Goal: Information Seeking & Learning: Learn about a topic

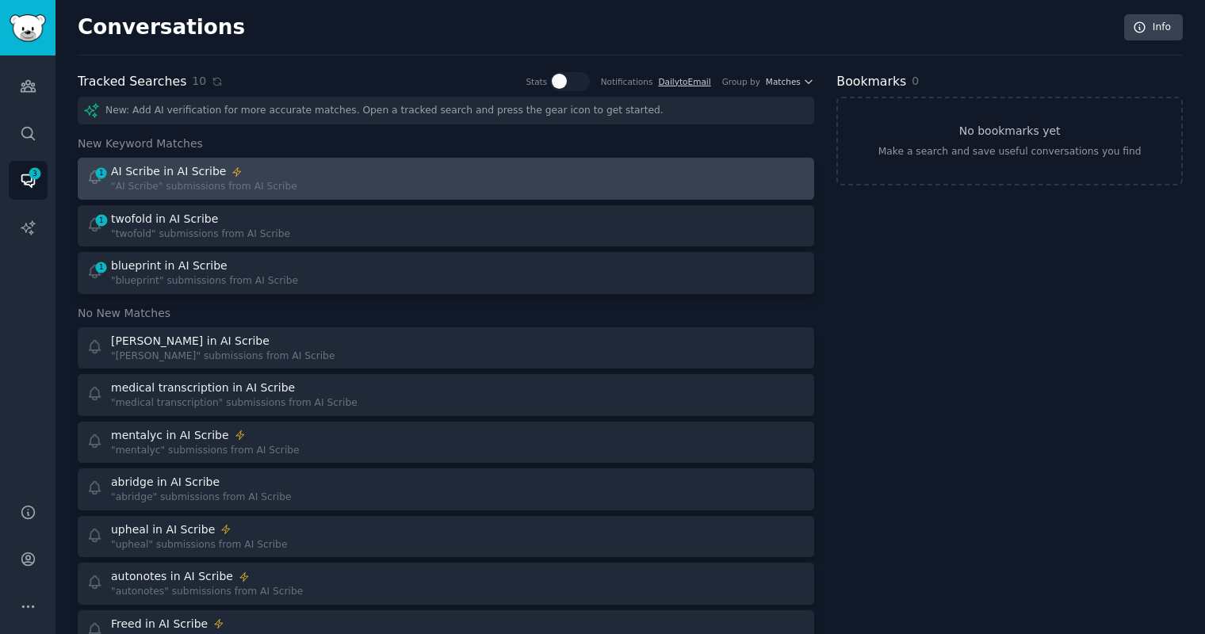
click at [186, 173] on div "AI Scribe in AI Scribe" at bounding box center [168, 171] width 115 height 17
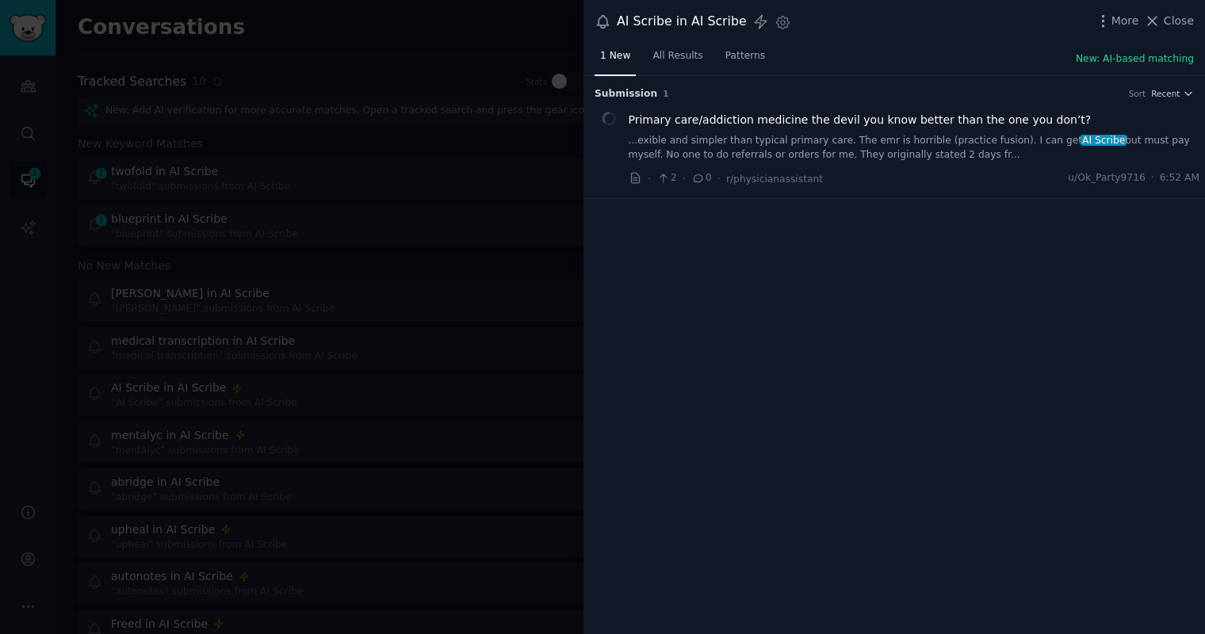
click at [420, 323] on div at bounding box center [602, 317] width 1205 height 634
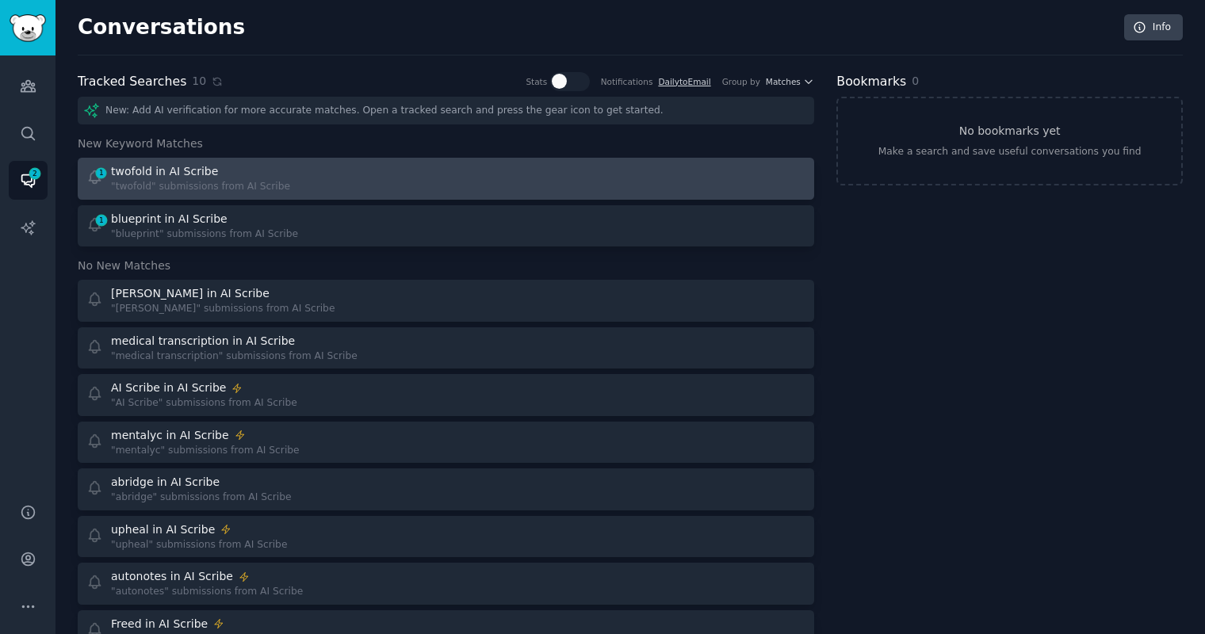
click at [352, 174] on div "1 twofold in AI Scribe "twofold" submissions from AI Scribe" at bounding box center [260, 178] width 349 height 31
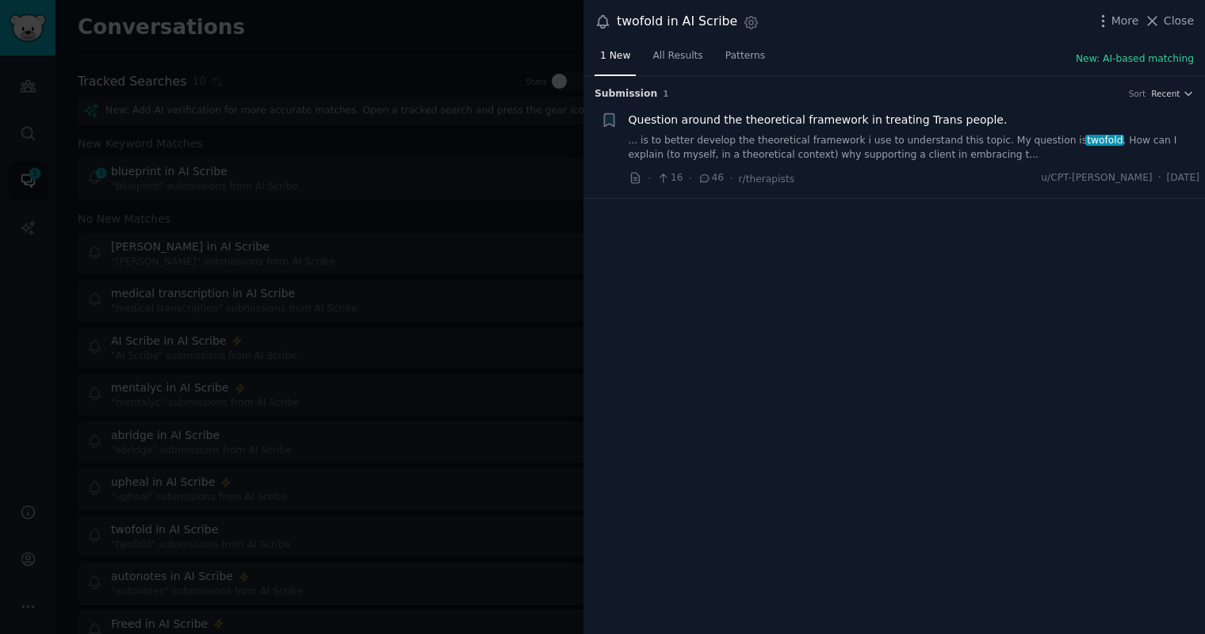
click at [352, 174] on div at bounding box center [602, 317] width 1205 height 634
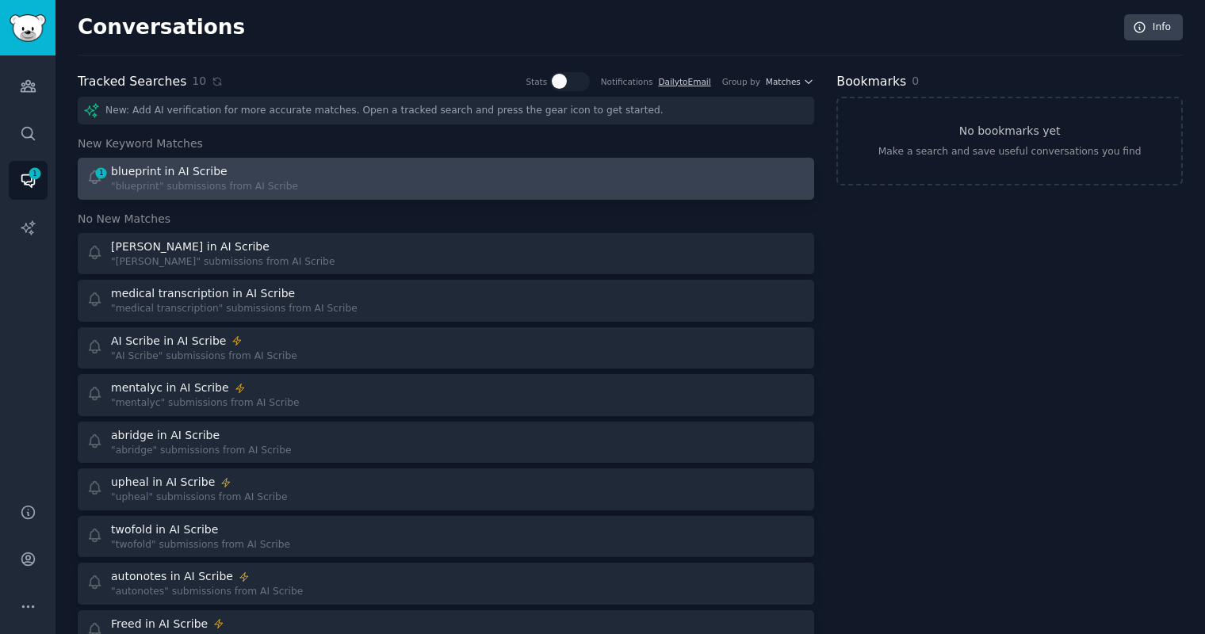
click at [166, 196] on link "1 blueprint in AI Scribe "blueprint" submissions from AI Scribe" at bounding box center [446, 179] width 736 height 42
click at [166, 196] on body "Audiences Search Conversations 1 AI Reports Help Account More Conversations Inf…" at bounding box center [602, 317] width 1205 height 634
click at [166, 196] on link "1 blueprint in AI Scribe "blueprint" submissions from AI Scribe" at bounding box center [446, 179] width 736 height 42
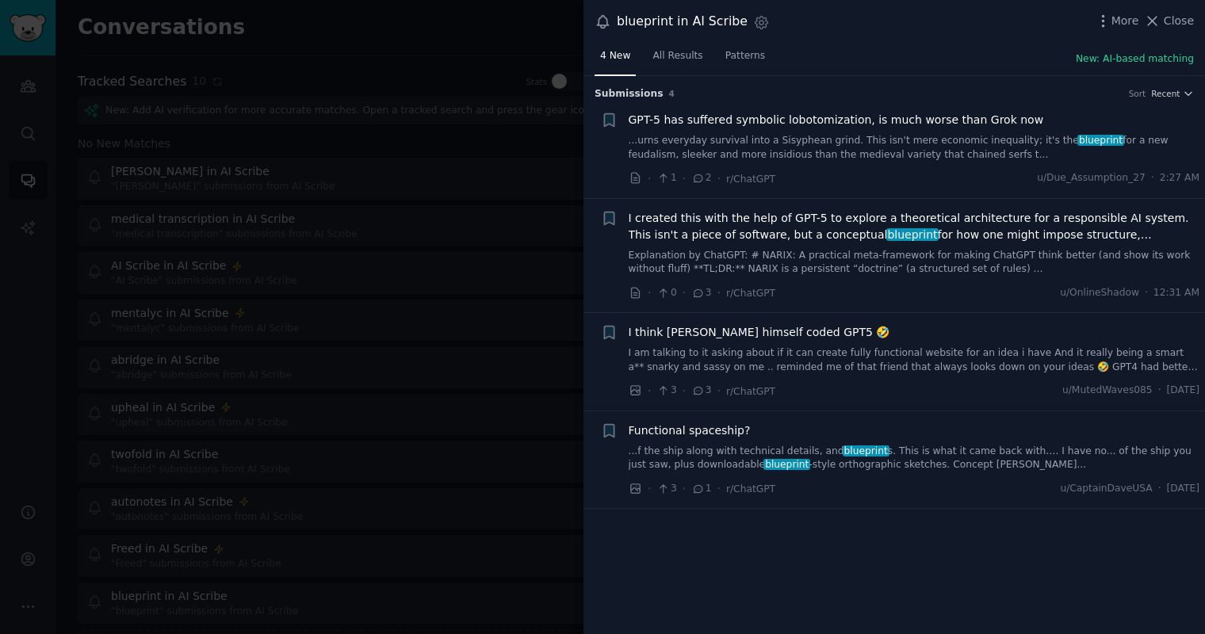
click at [327, 86] on div at bounding box center [602, 317] width 1205 height 634
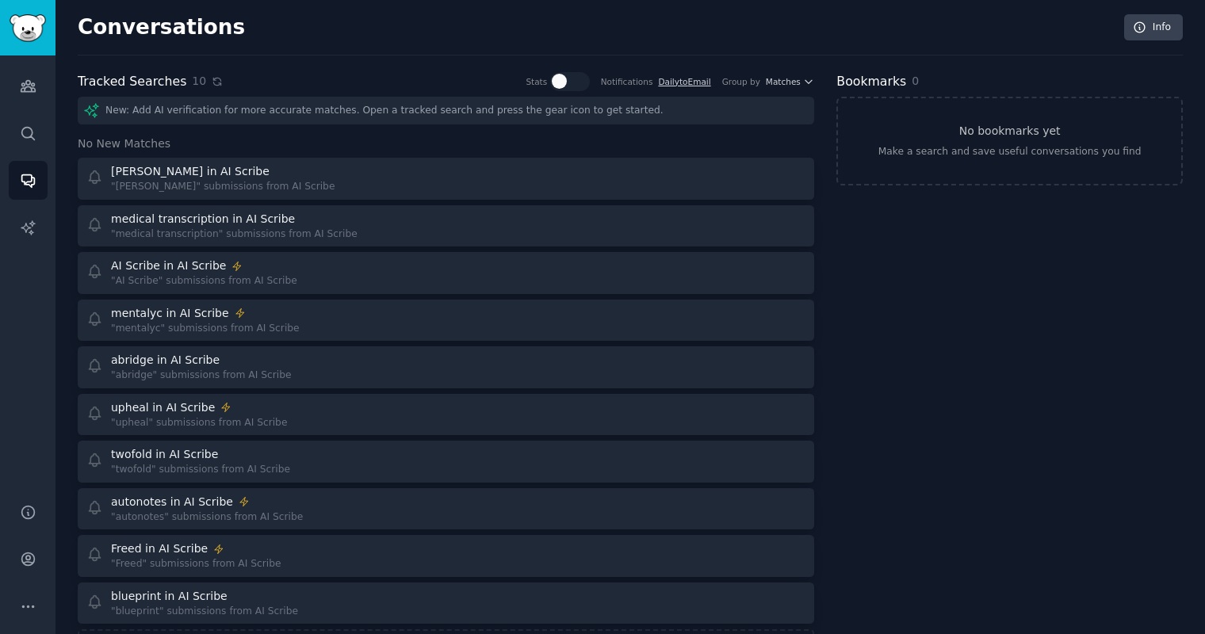
click at [212, 84] on icon at bounding box center [217, 81] width 11 height 11
click at [212, 79] on icon at bounding box center [217, 81] width 11 height 11
click at [214, 78] on icon at bounding box center [217, 81] width 7 height 7
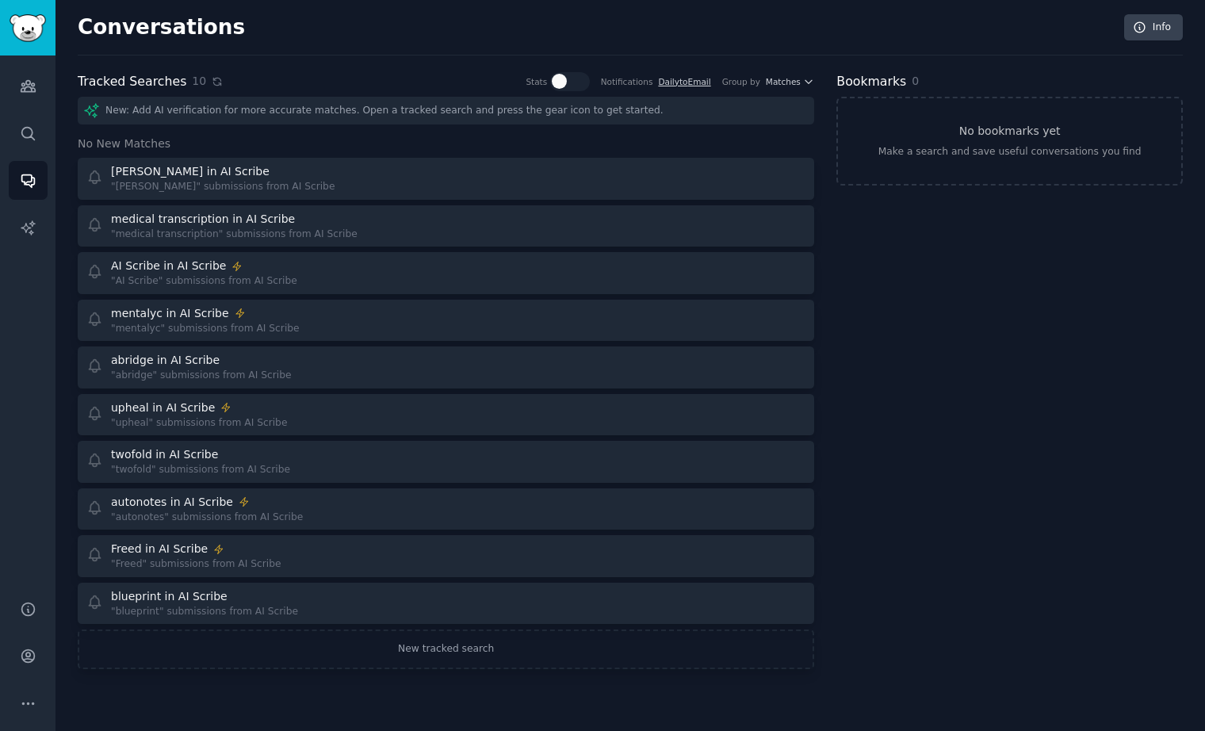
click at [212, 76] on icon at bounding box center [217, 81] width 11 height 11
